Goal: Task Accomplishment & Management: Complete application form

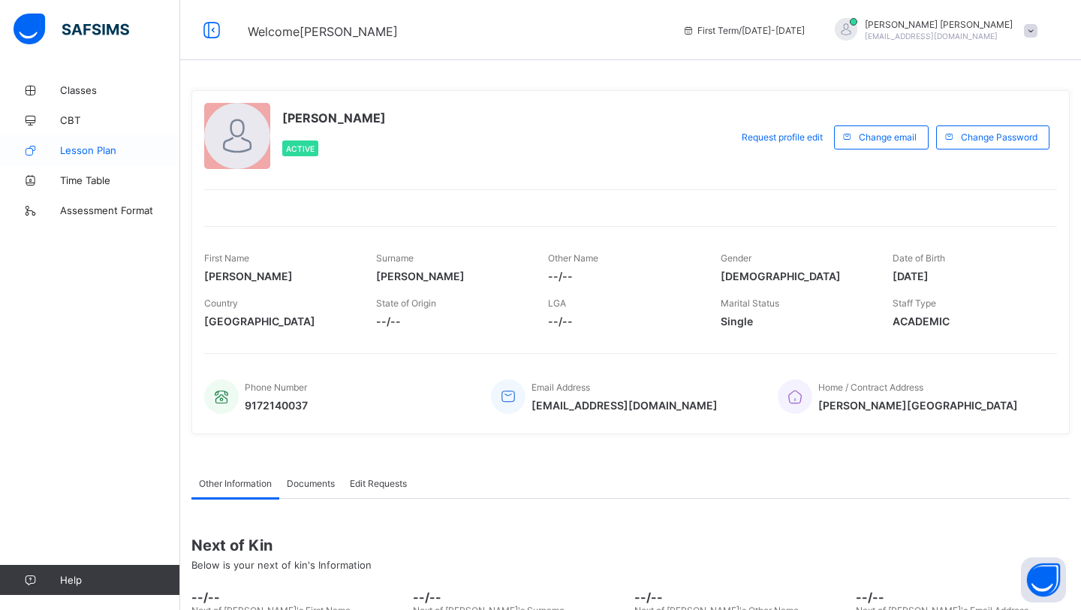
click at [99, 149] on span "Lesson Plan" at bounding box center [120, 150] width 120 height 12
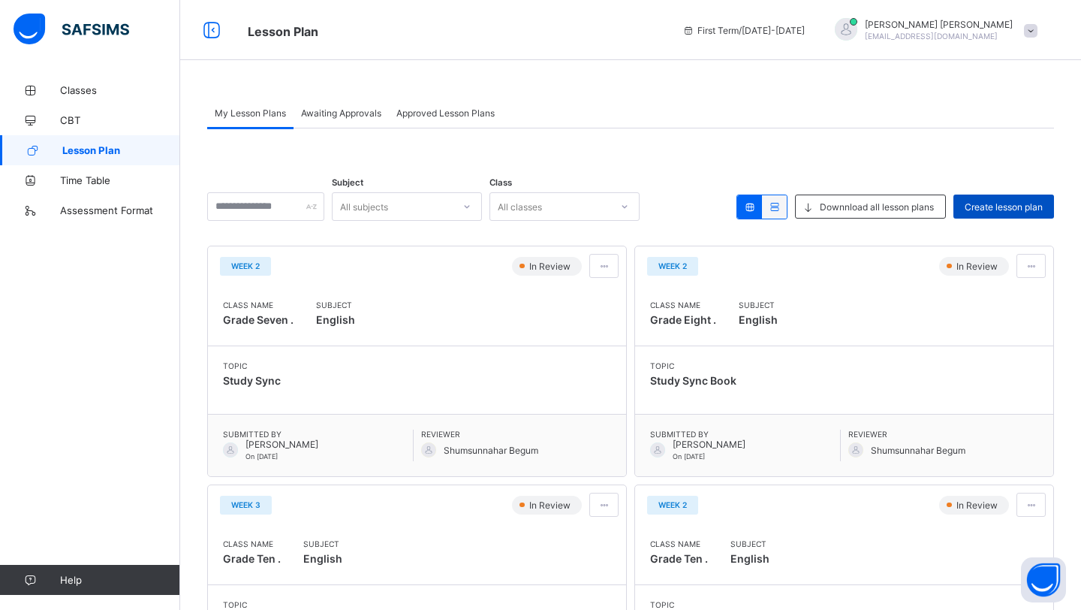
click at [1013, 205] on span "Create lesson plan" at bounding box center [1004, 206] width 78 height 11
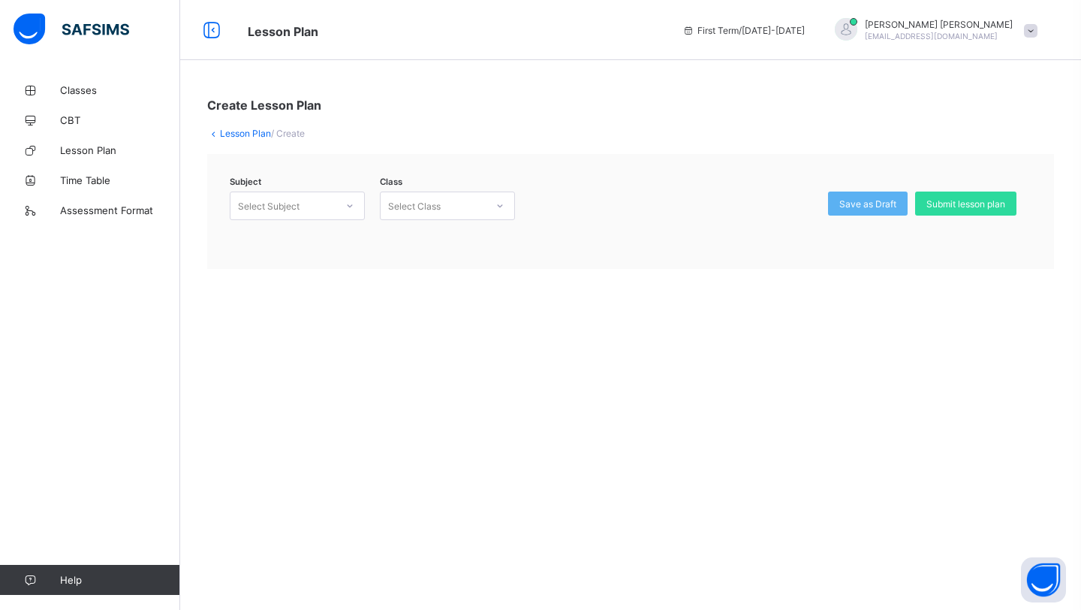
click at [341, 201] on div at bounding box center [350, 206] width 26 height 24
click at [322, 244] on div "English (105)" at bounding box center [297, 238] width 134 height 23
click at [420, 229] on div "Class Select Class" at bounding box center [443, 214] width 143 height 47
click at [422, 209] on div "Select Class" at bounding box center [414, 205] width 53 height 29
click at [447, 239] on div "Grade Seven - ." at bounding box center [448, 238] width 134 height 23
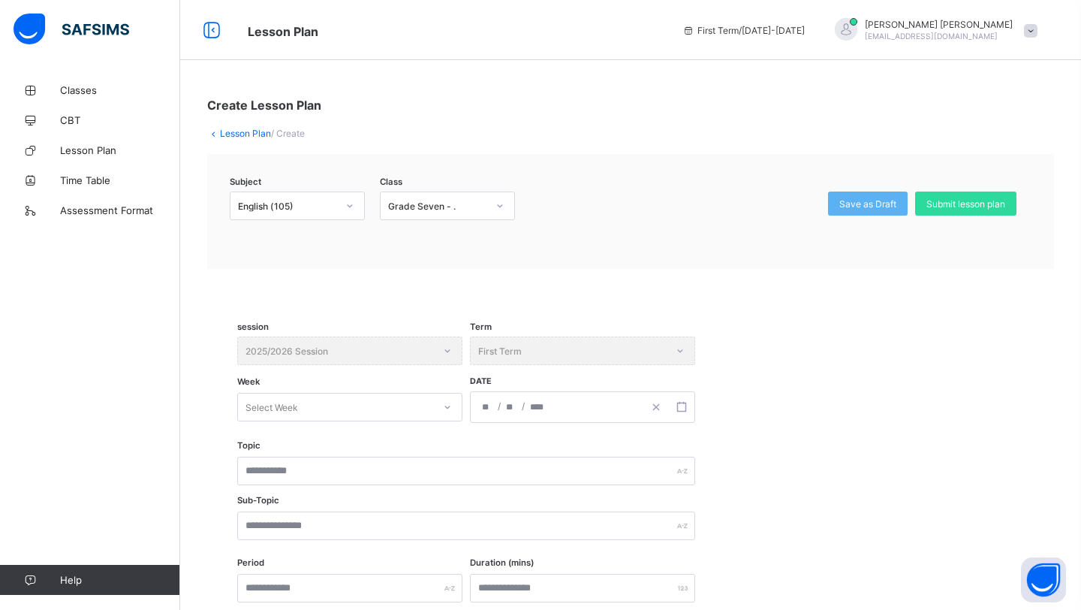
click at [251, 133] on link "Lesson Plan" at bounding box center [245, 133] width 51 height 11
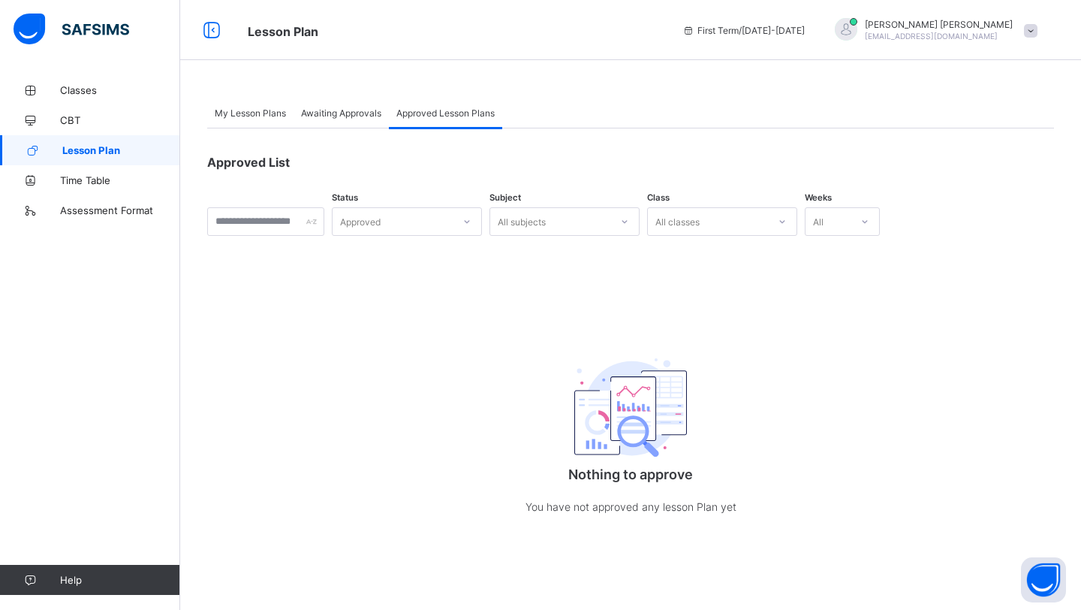
click at [251, 113] on span "My Lesson Plans" at bounding box center [250, 112] width 71 height 11
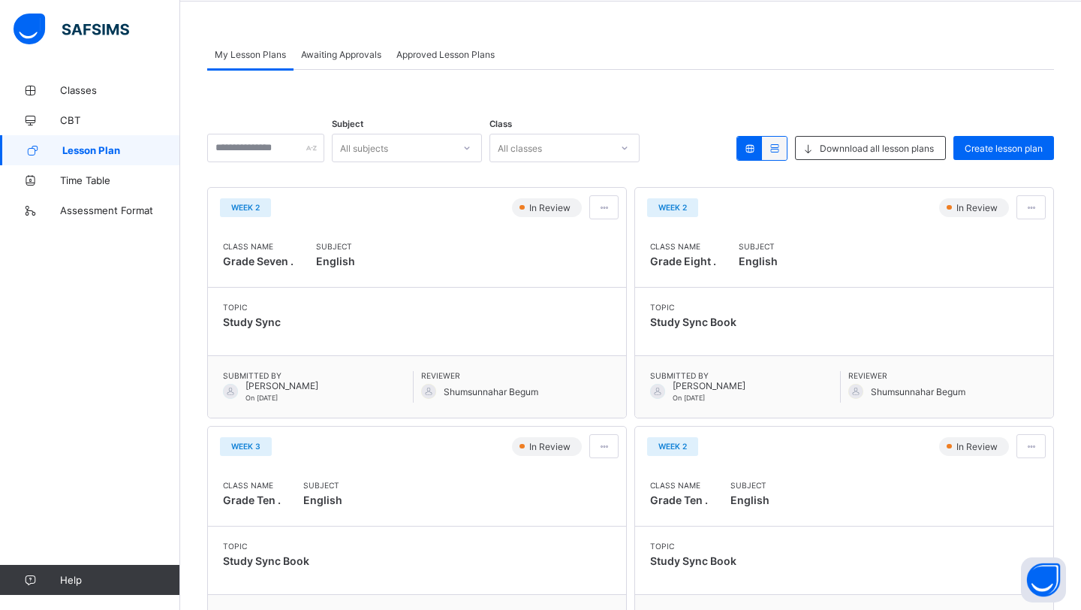
scroll to position [47, 0]
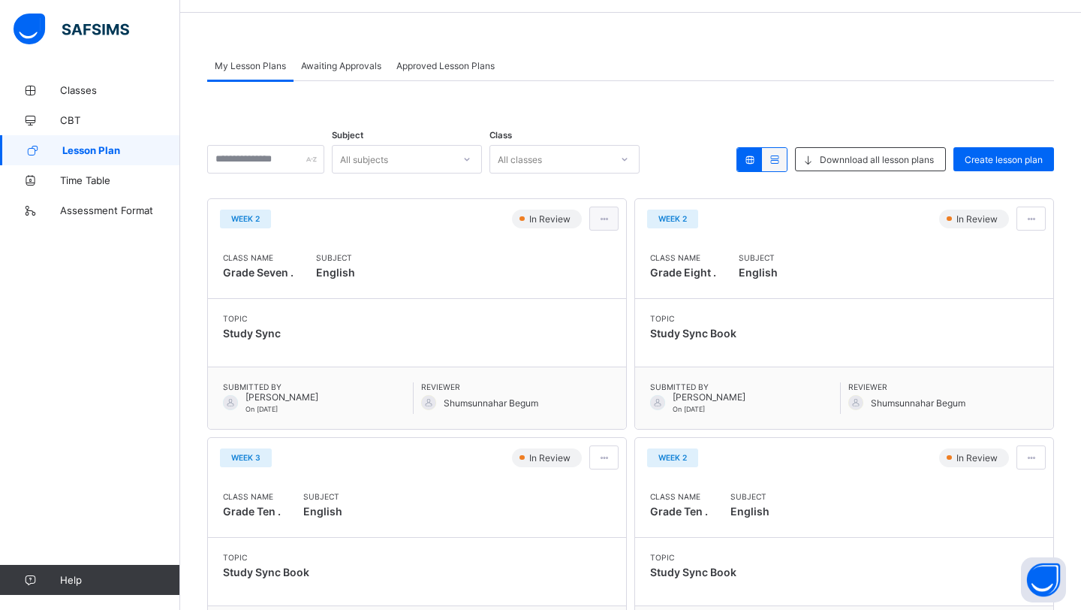
click at [608, 218] on span at bounding box center [603, 218] width 13 height 11
click at [560, 429] on div "Week 2 In Review Class Name Grade Seven . Subject English Topic Study Sync Subm…" at bounding box center [417, 313] width 420 height 231
click at [1004, 158] on span "Create lesson plan" at bounding box center [1004, 159] width 78 height 11
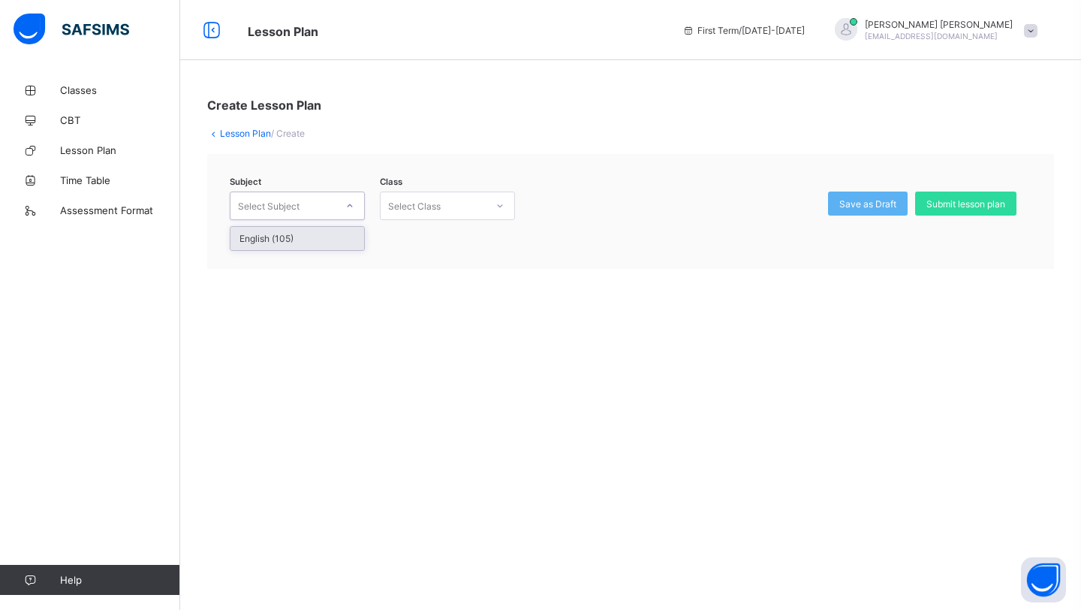
click at [290, 209] on div "Select Subject" at bounding box center [269, 205] width 62 height 29
click at [290, 233] on div "English (105)" at bounding box center [297, 238] width 134 height 23
click at [453, 212] on div "Select Class" at bounding box center [433, 205] width 105 height 21
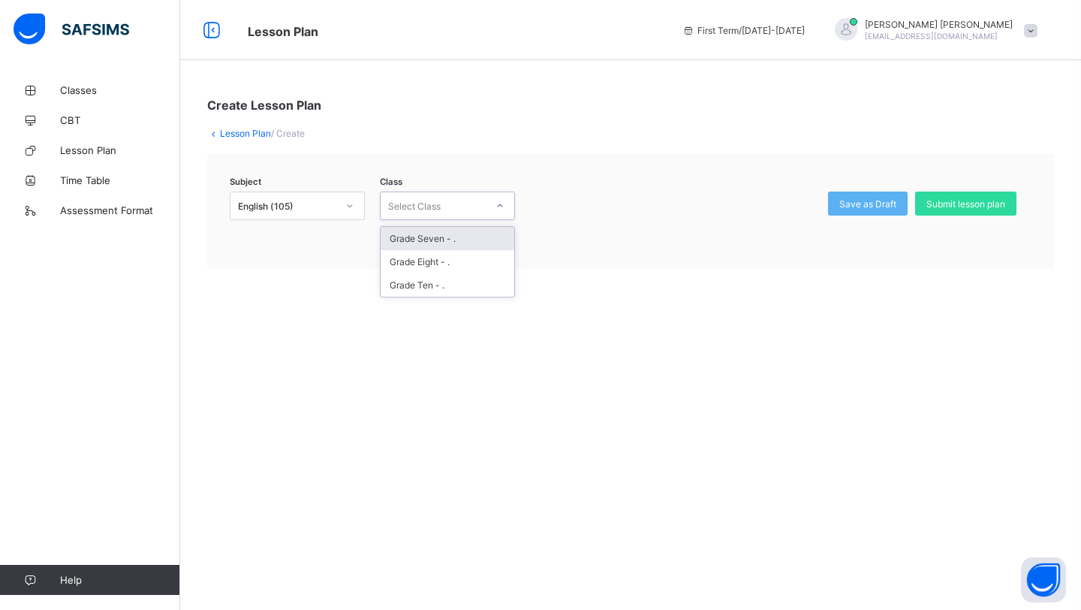
click at [459, 239] on div "Grade Seven - ." at bounding box center [448, 238] width 134 height 23
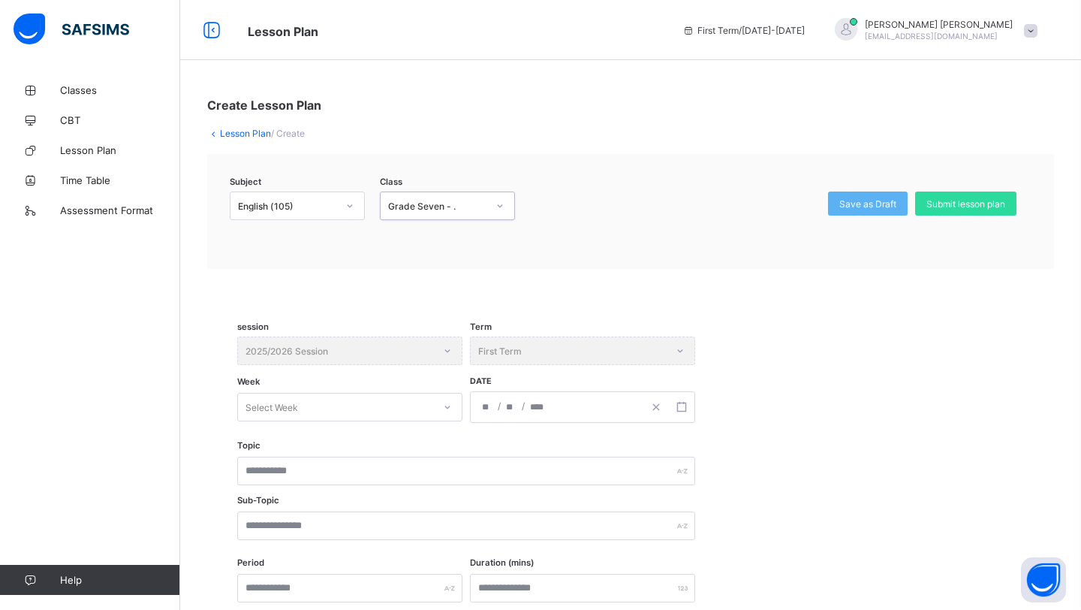
click at [381, 422] on div "session 2025/2026 Session Term First Term Week Select Week Date / /" at bounding box center [630, 388] width 787 height 105
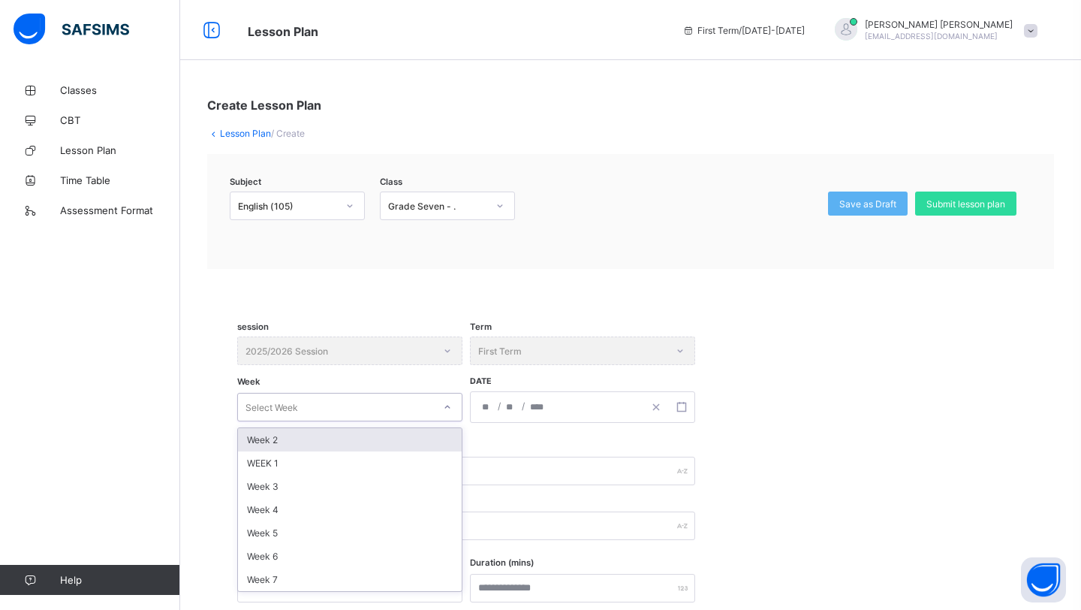
click at [381, 409] on div "Select Week" at bounding box center [335, 406] width 195 height 21
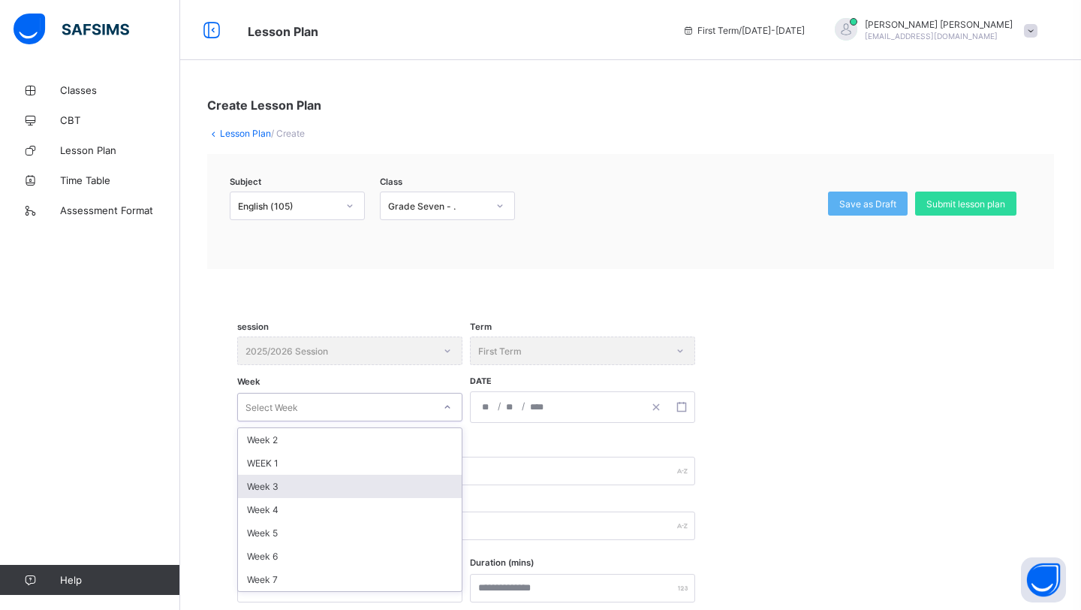
click at [355, 488] on div "Week 3" at bounding box center [350, 485] width 224 height 23
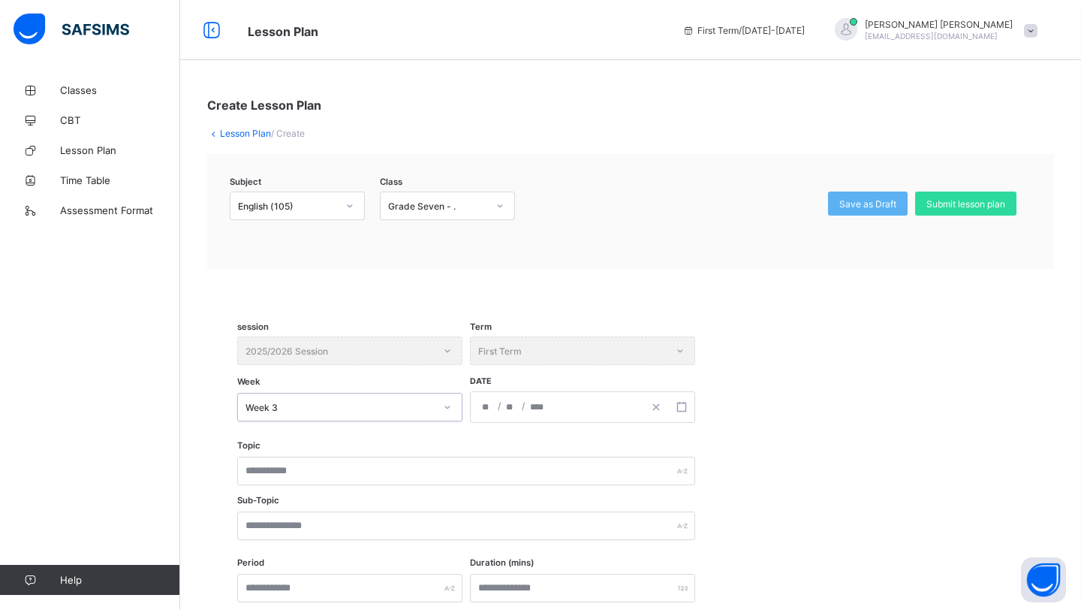
click at [494, 406] on div "/ /" at bounding box center [557, 407] width 173 height 30
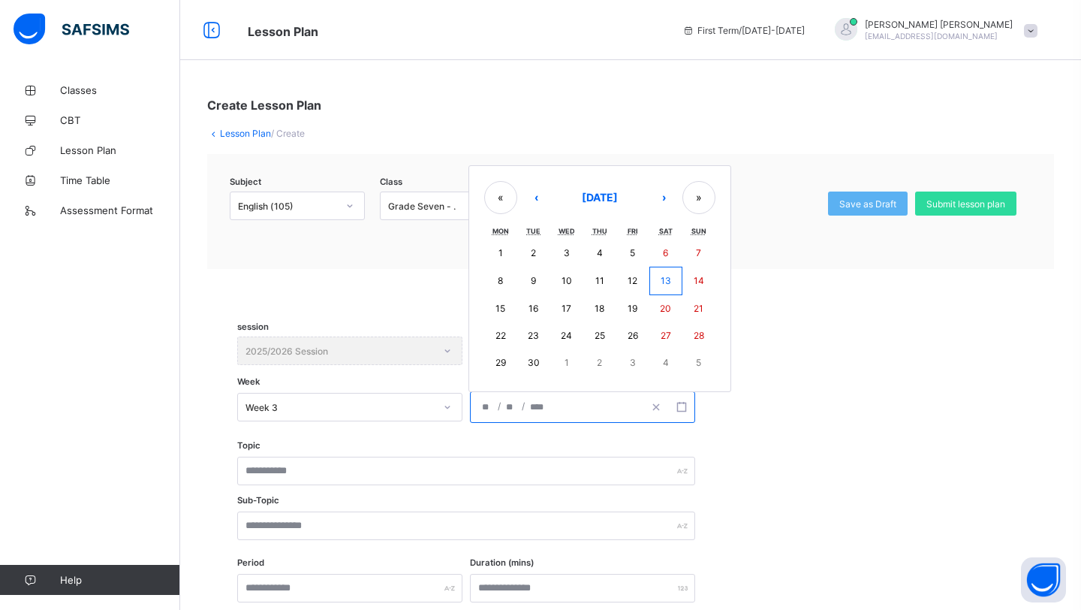
click at [541, 336] on button "23" at bounding box center [533, 335] width 33 height 27
type input "**********"
type input "*"
type input "**"
type input "****"
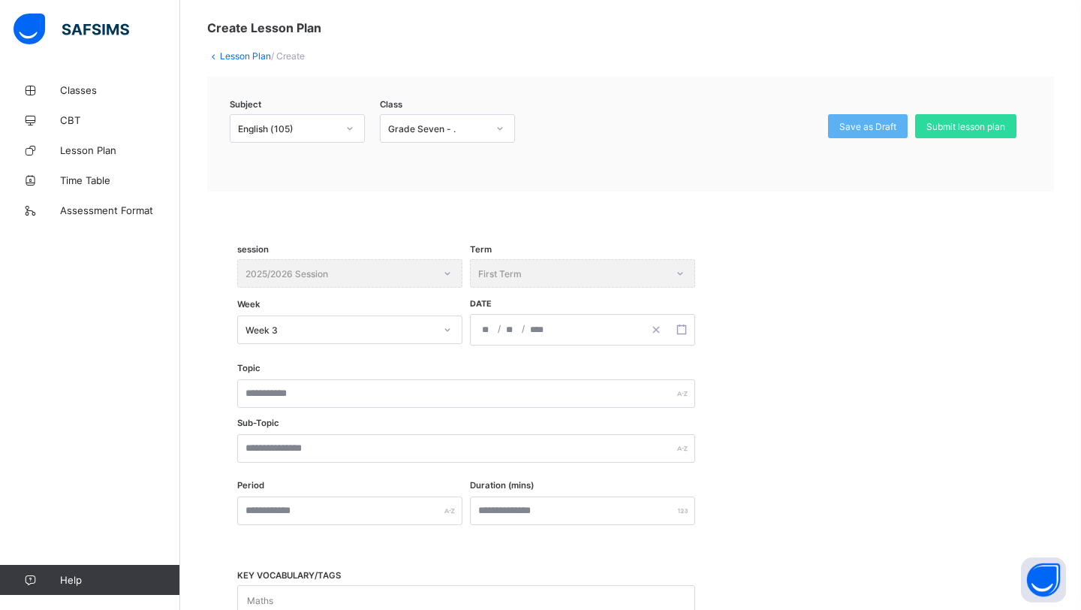
scroll to position [103, 0]
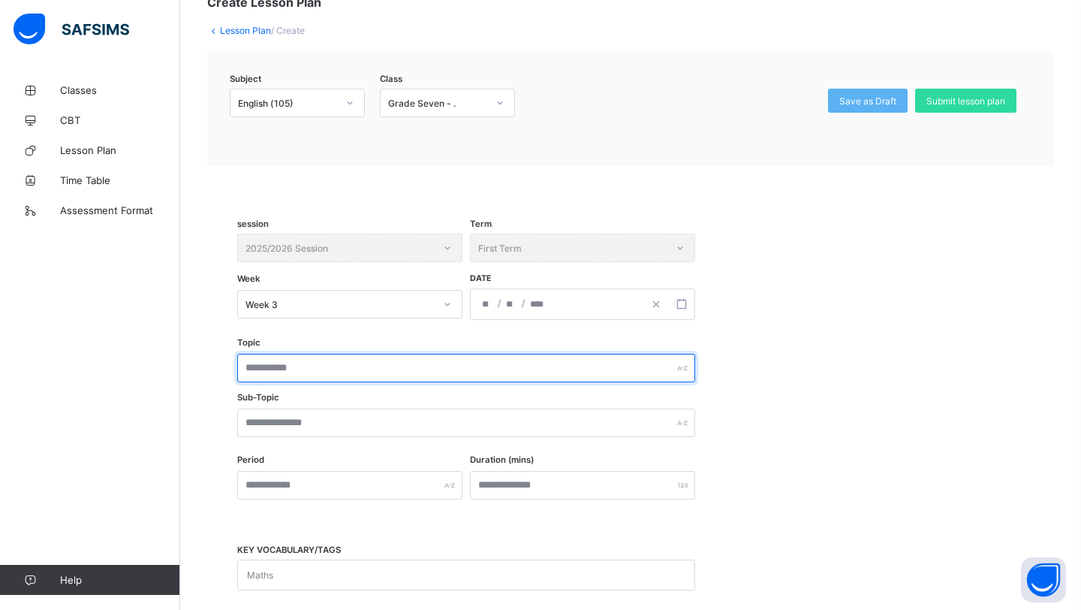
click at [458, 375] on input "text" at bounding box center [466, 368] width 458 height 29
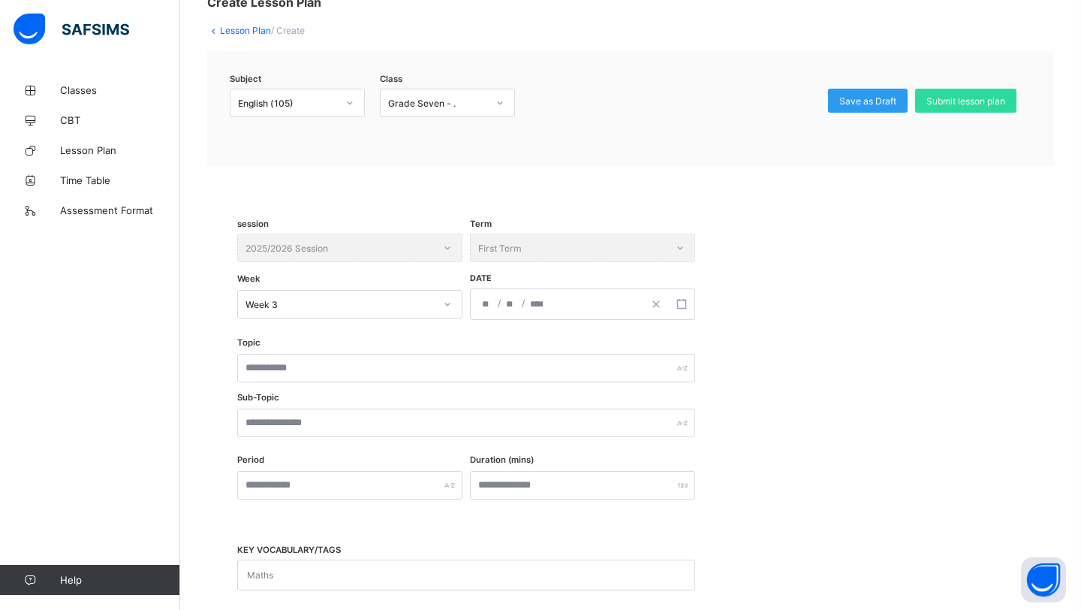
click at [872, 98] on span "Save as Draft" at bounding box center [867, 100] width 57 height 11
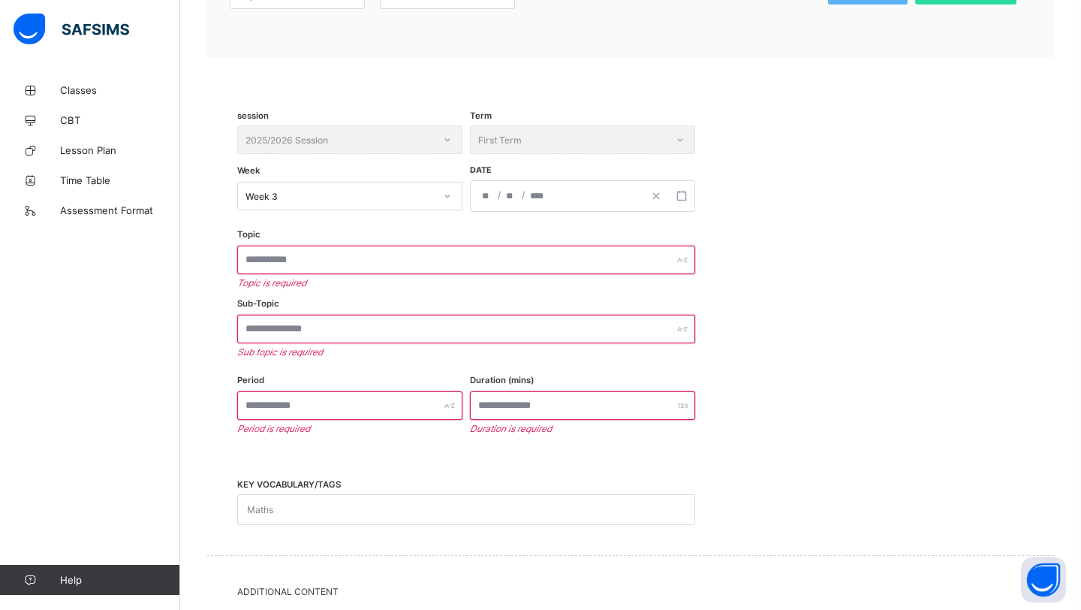
scroll to position [242, 0]
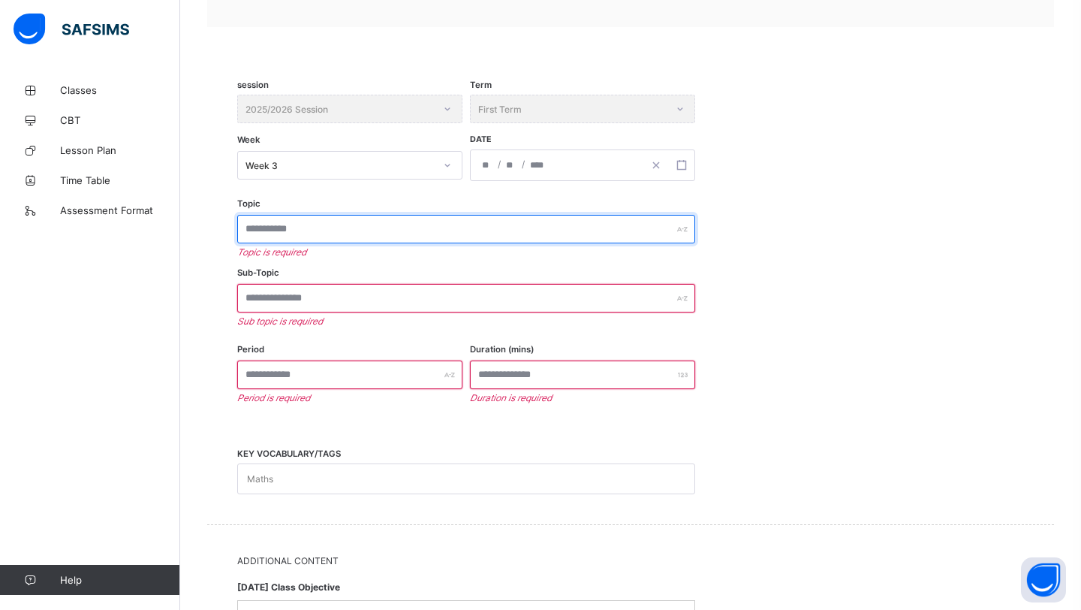
click at [371, 227] on input "text" at bounding box center [466, 229] width 458 height 29
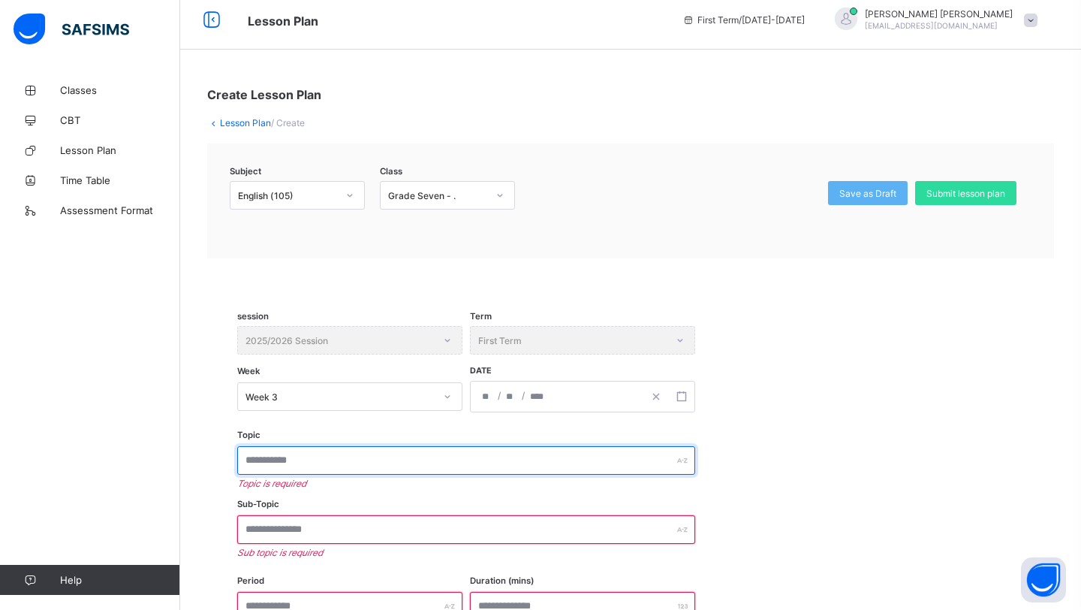
scroll to position [0, 0]
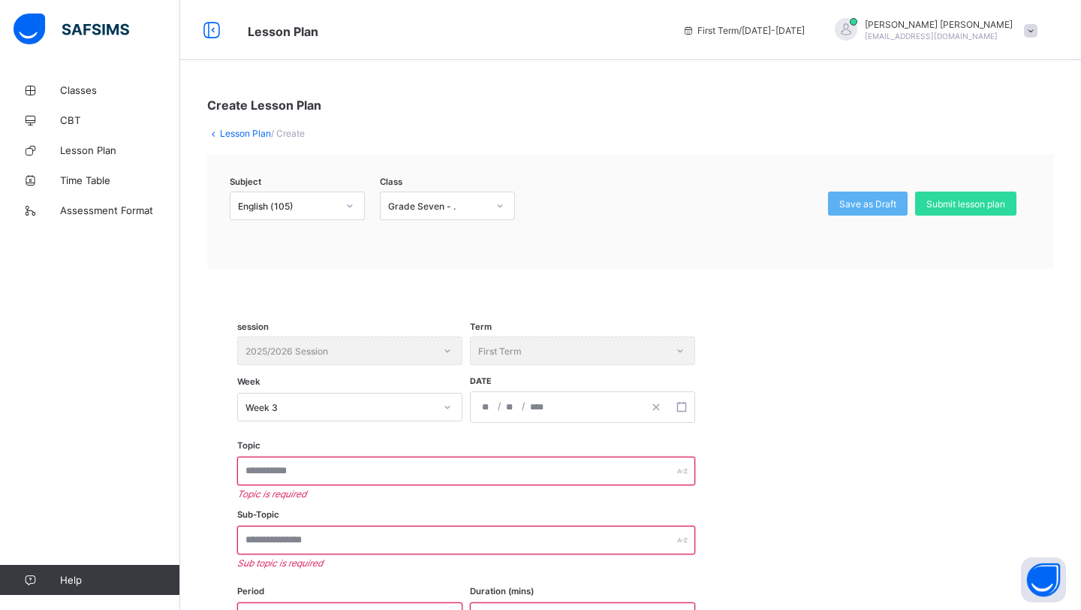
click at [251, 131] on link "Lesson Plan" at bounding box center [245, 133] width 51 height 11
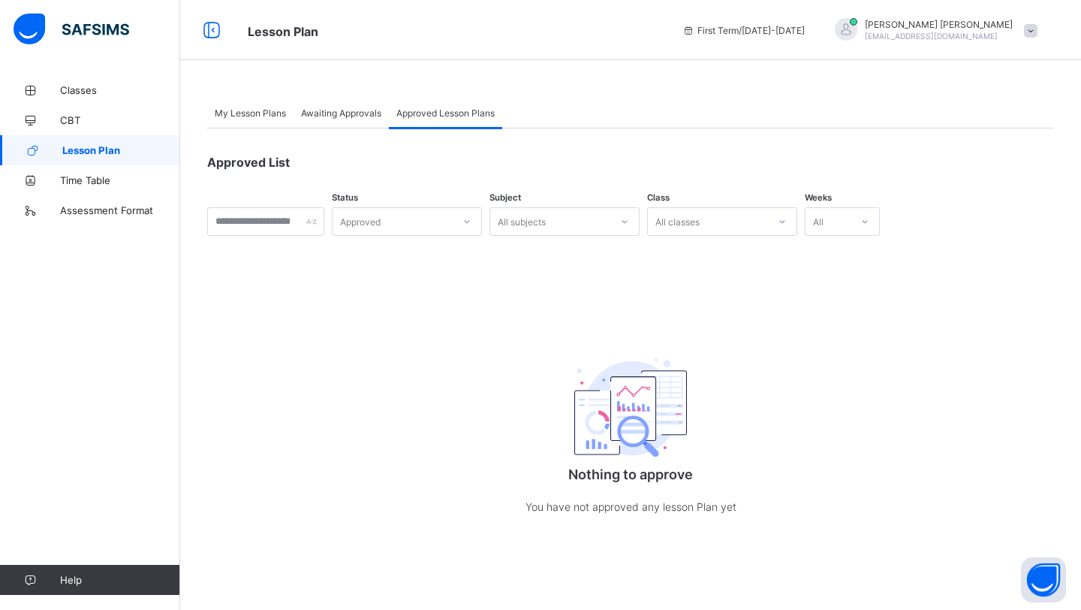
click at [257, 113] on span "My Lesson Plans" at bounding box center [250, 112] width 71 height 11
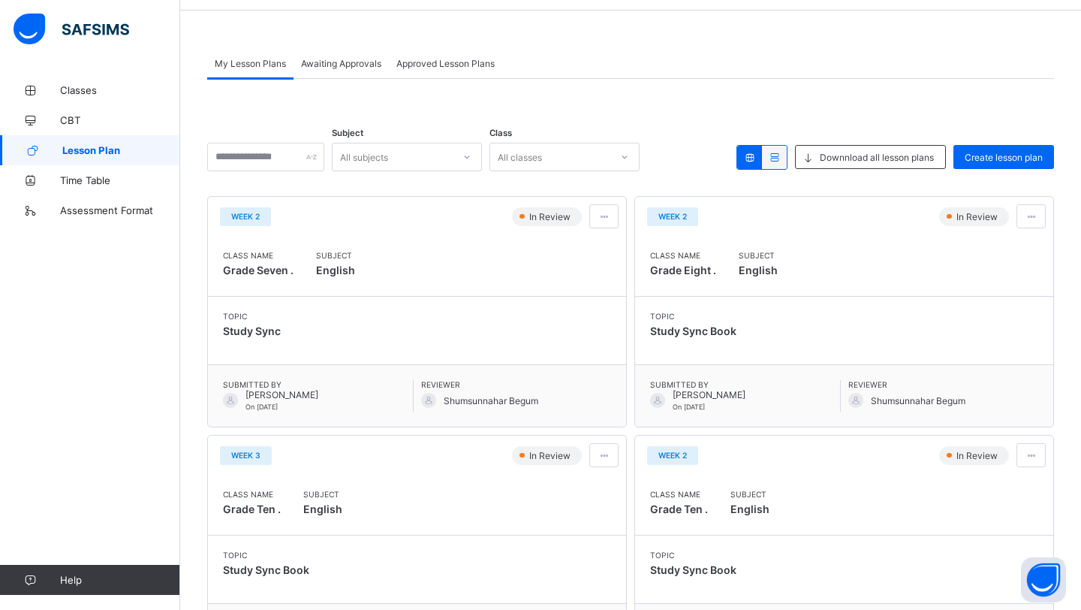
scroll to position [135, 0]
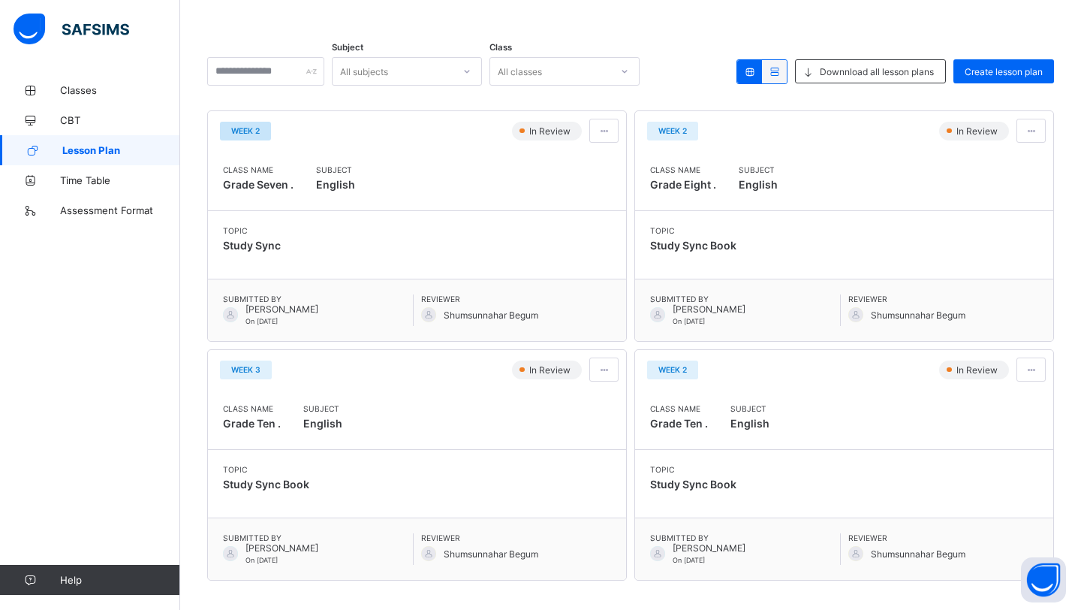
click at [253, 131] on span "Week 2" at bounding box center [245, 130] width 29 height 9
click at [615, 131] on div at bounding box center [603, 131] width 29 height 24
click at [582, 166] on span "View lesson plan" at bounding box center [563, 162] width 83 height 11
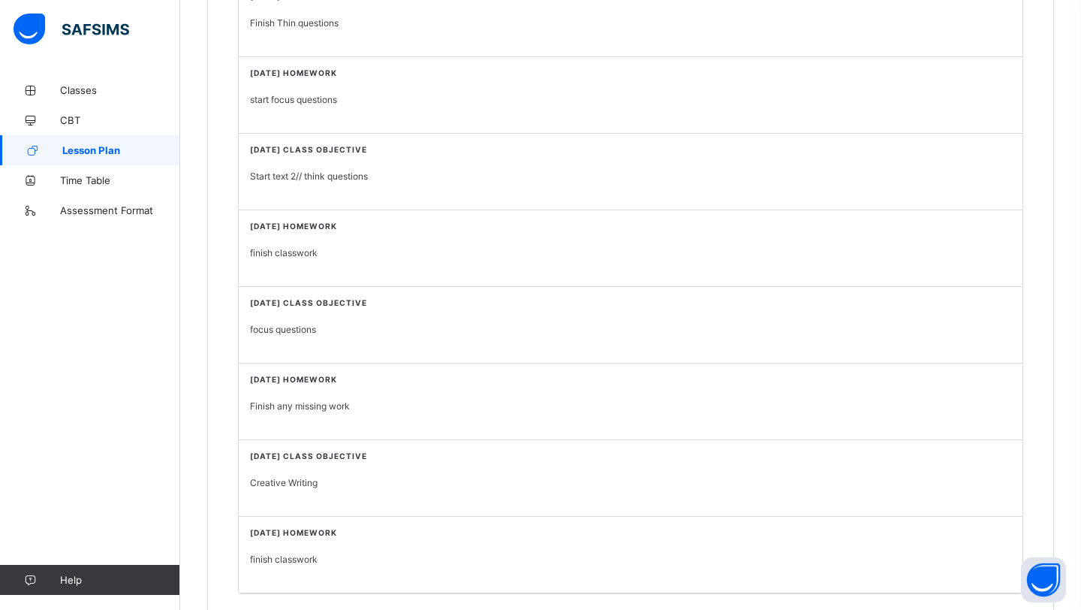
scroll to position [603, 0]
